Goal: Information Seeking & Learning: Learn about a topic

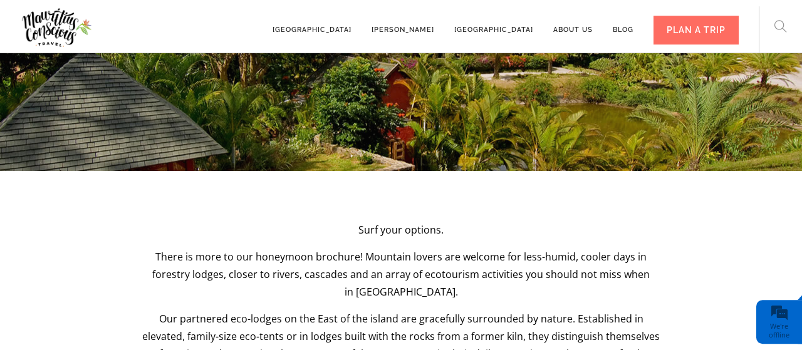
scroll to position [2369, 0]
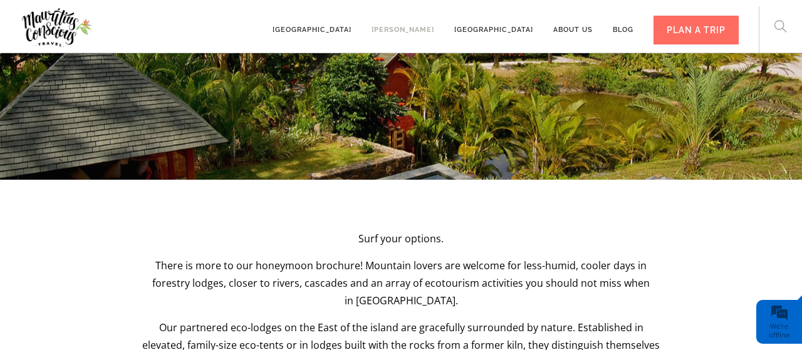
click at [418, 33] on link "[PERSON_NAME]" at bounding box center [402, 24] width 63 height 34
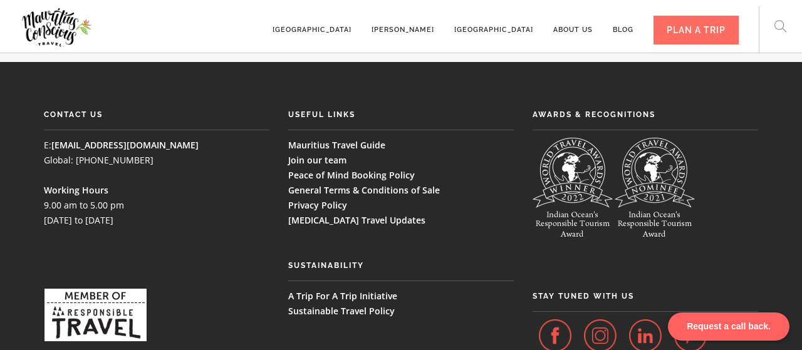
scroll to position [2795, 0]
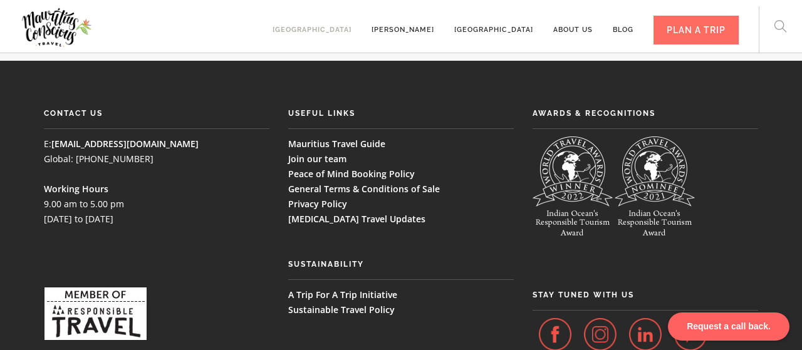
drag, startPoint x: 354, startPoint y: 23, endPoint x: 356, endPoint y: 30, distance: 7.1
click at [351, 24] on link "[GEOGRAPHIC_DATA]" at bounding box center [312, 24] width 79 height 34
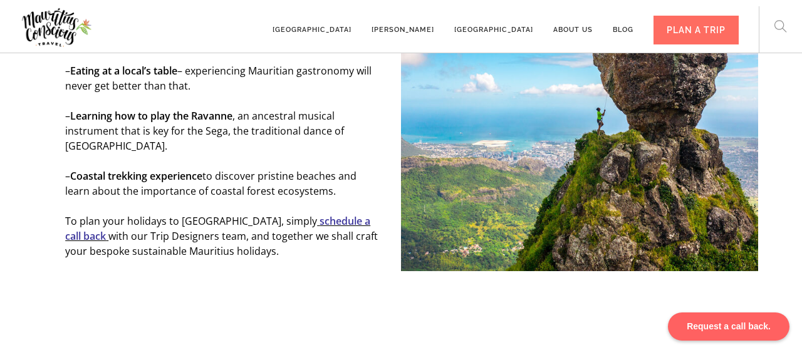
scroll to position [2036, 0]
